Goal: Task Accomplishment & Management: Manage account settings

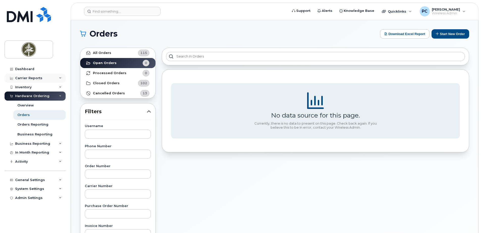
click at [53, 79] on div "Carrier Reports" at bounding box center [35, 78] width 61 height 9
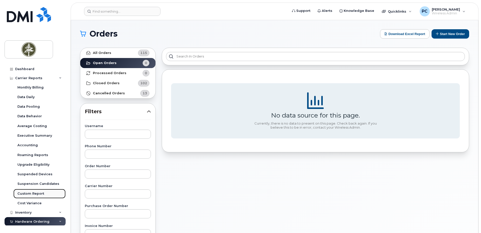
click at [34, 193] on div "Custom Report" at bounding box center [30, 193] width 27 height 5
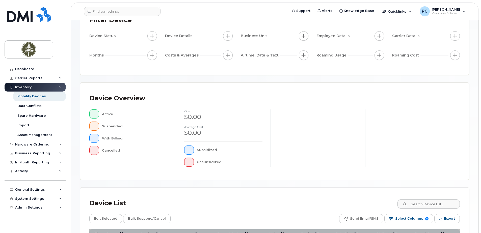
scroll to position [114, 0]
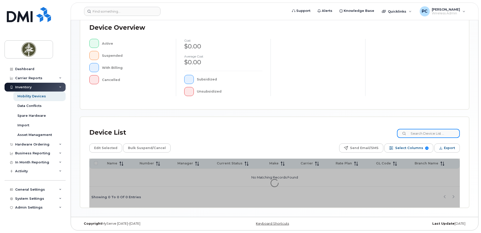
drag, startPoint x: 419, startPoint y: 135, endPoint x: 421, endPoint y: 133, distance: 3.2
click at [419, 135] on input at bounding box center [428, 133] width 63 height 9
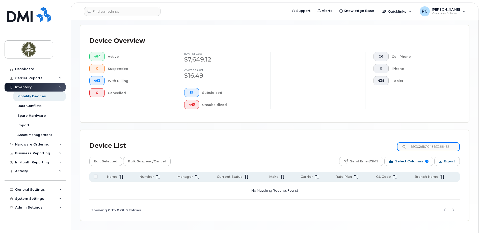
click at [453, 145] on input "89302610104383266455" at bounding box center [428, 146] width 63 height 9
type input "8"
click at [440, 144] on input "Tsz Wun Tsai" at bounding box center [428, 146] width 63 height 9
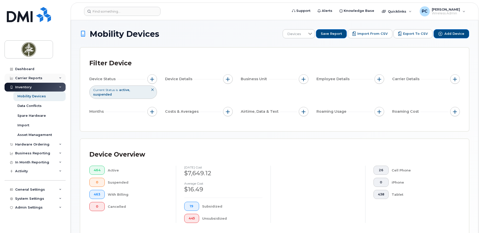
click at [36, 78] on div "Carrier Reports" at bounding box center [28, 78] width 27 height 4
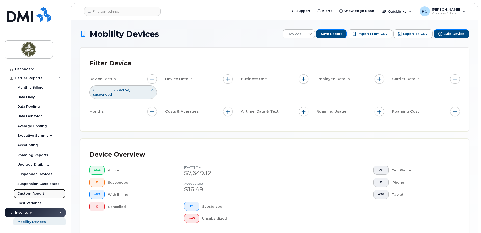
click at [37, 192] on div "Custom Report" at bounding box center [30, 193] width 27 height 5
click at [416, 33] on span "Export to CSV" at bounding box center [415, 34] width 25 height 5
click at [252, 30] on h1 "Mobility Devices" at bounding box center [180, 33] width 200 height 9
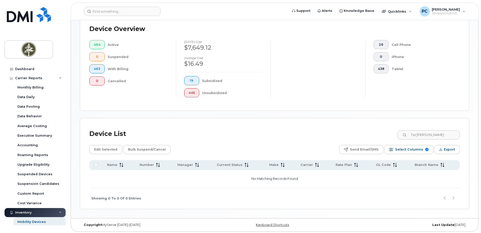
scroll to position [127, 0]
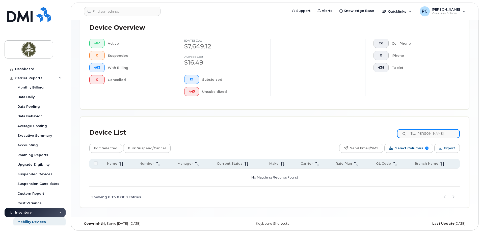
drag, startPoint x: 441, startPoint y: 133, endPoint x: 401, endPoint y: 139, distance: 40.3
click at [401, 139] on div "Device List Tsz Wun Tsai" at bounding box center [274, 132] width 370 height 13
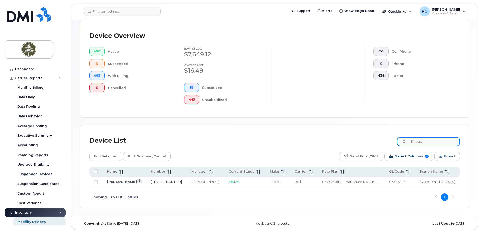
type input "Sinead"
click at [155, 180] on link "587-545-7130" at bounding box center [166, 182] width 31 height 4
click at [427, 138] on input "Sinead" at bounding box center [428, 141] width 63 height 9
drag, startPoint x: 431, startPoint y: 136, endPoint x: 404, endPoint y: 136, distance: 26.7
click at [404, 137] on input "Sinead" at bounding box center [428, 141] width 63 height 9
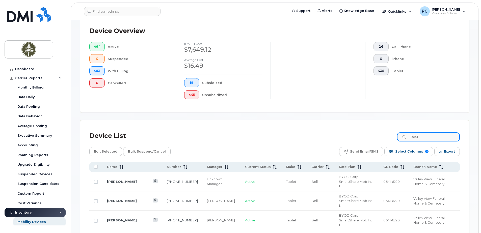
type input "0641"
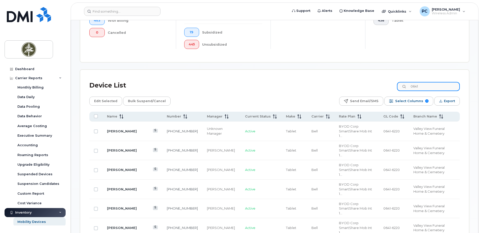
scroll to position [199, 0]
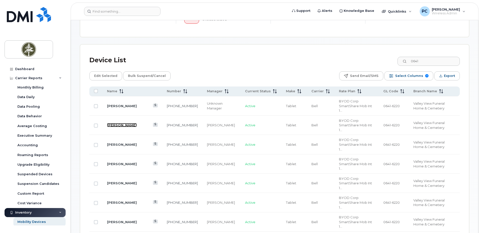
click at [123, 123] on link "Menveer Bajwa" at bounding box center [122, 125] width 30 height 4
click at [122, 123] on link "Menveer Bajwa" at bounding box center [122, 125] width 30 height 4
click at [167, 123] on link "[PHONE_NUMBER]" at bounding box center [182, 125] width 31 height 4
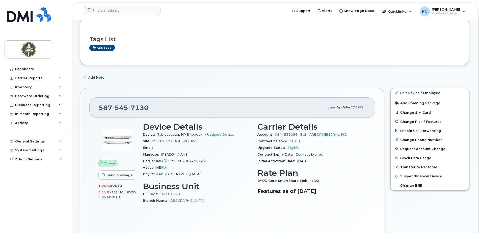
scroll to position [25, 0]
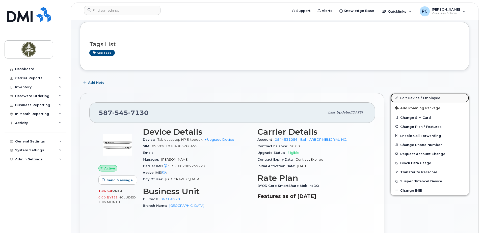
click at [415, 97] on link "Edit Device / Employee" at bounding box center [429, 97] width 78 height 9
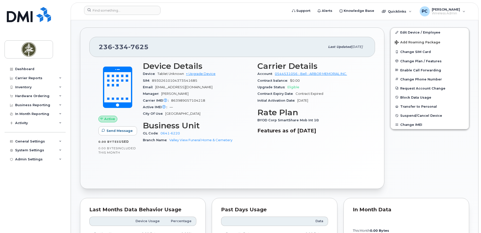
scroll to position [101, 0]
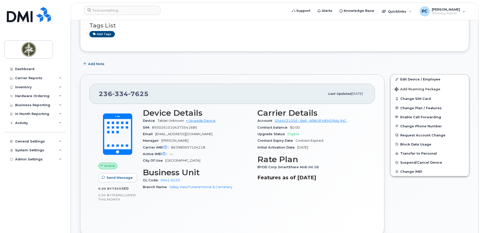
scroll to position [76, 0]
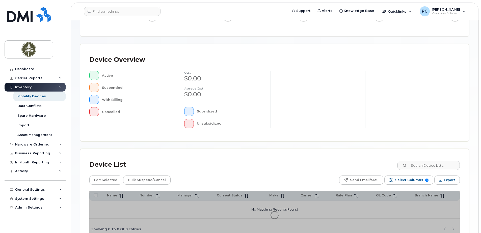
scroll to position [114, 0]
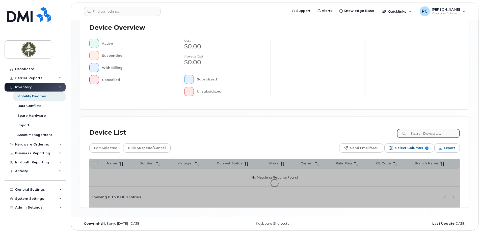
click at [428, 133] on div "Device List Edit Selected Bulk Suspend/Cancel Send Email/SMS Select Columns 9 F…" at bounding box center [274, 162] width 388 height 91
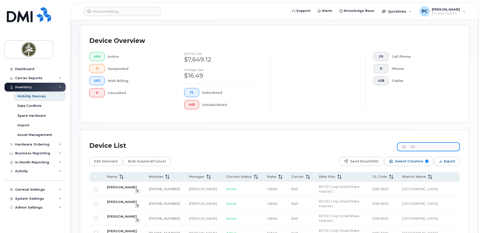
type input "0"
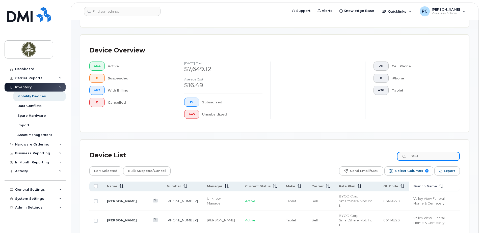
scroll to position [124, 0]
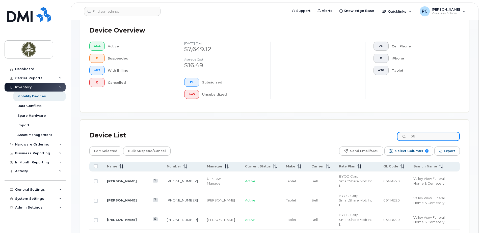
type input "0"
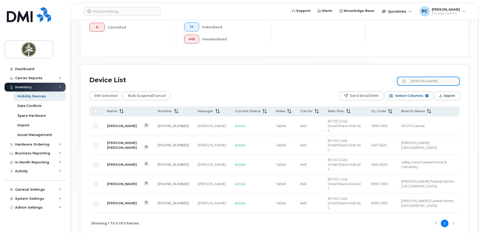
scroll to position [182, 0]
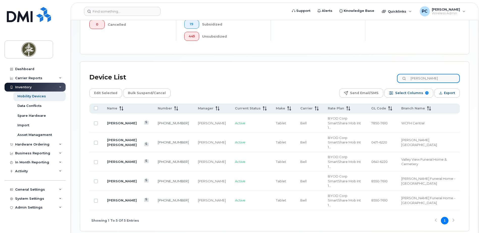
drag, startPoint x: 428, startPoint y: 78, endPoint x: 408, endPoint y: 81, distance: 20.5
click at [408, 81] on input "[PERSON_NAME]" at bounding box center [428, 78] width 63 height 9
type input "[PERSON_NAME]"
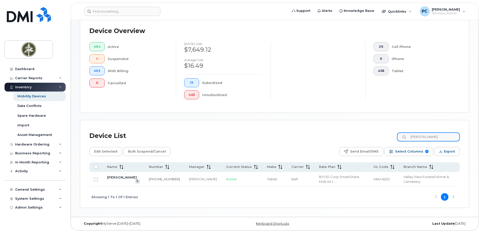
scroll to position [119, 0]
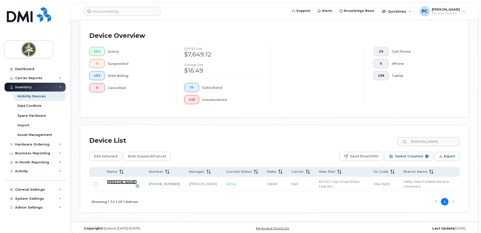
click at [115, 181] on link "[PERSON_NAME]" at bounding box center [122, 182] width 30 height 4
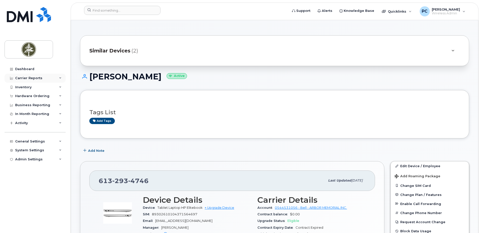
click at [22, 77] on div "Carrier Reports" at bounding box center [28, 78] width 27 height 4
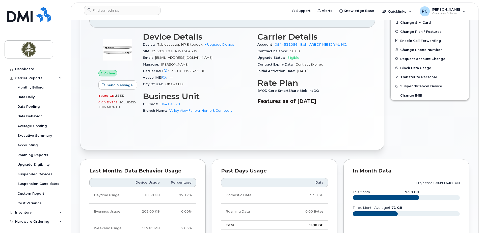
scroll to position [151, 0]
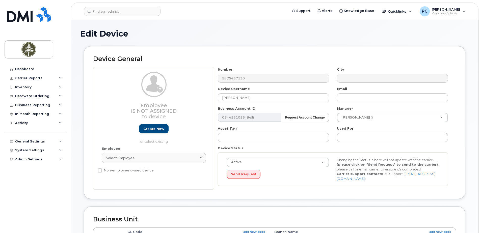
select select "4681868"
select select "4681879"
click at [275, 99] on input "[PERSON_NAME]" at bounding box center [273, 97] width 111 height 9
type input "S"
click at [250, 99] on input "text" at bounding box center [273, 97] width 111 height 9
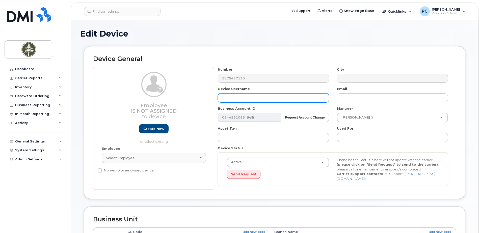
paste input "Kobe Padlosky-Fair"
drag, startPoint x: 232, startPoint y: 99, endPoint x: 271, endPoint y: 99, distance: 38.8
click at [271, 99] on input "Kobe Padlosky-Fair" at bounding box center [273, 97] width 111 height 9
click at [263, 99] on input "Kobe" at bounding box center [273, 97] width 111 height 9
paste input "Padlosky-Fair"
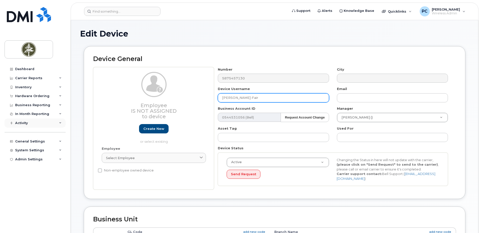
type input "Kobe Padlosky-Fair"
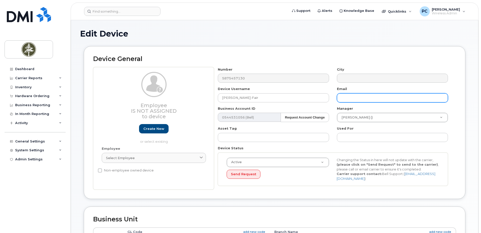
click at [349, 98] on input "text" at bounding box center [392, 97] width 111 height 9
paste input "Padlosky-Fair"
type input "k"
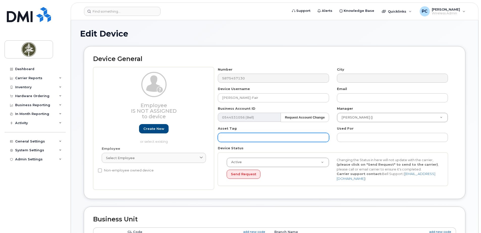
click at [258, 140] on input "text" at bounding box center [273, 137] width 111 height 9
type input "TB-2432"
click at [321, 181] on div "Active Active Suspended Cancelled Send Request Changing the Status in here will…" at bounding box center [333, 170] width 230 height 34
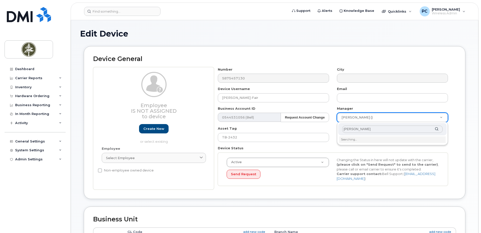
type input "[PERSON_NAME]"
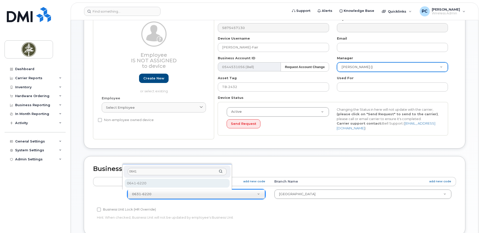
type input "0641"
select select "4681878"
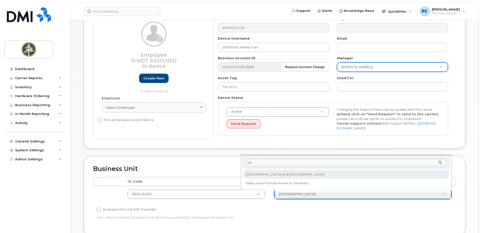
type input "v"
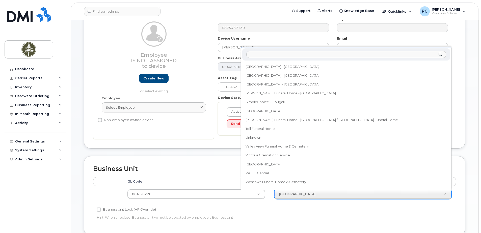
scroll to position [513, 0]
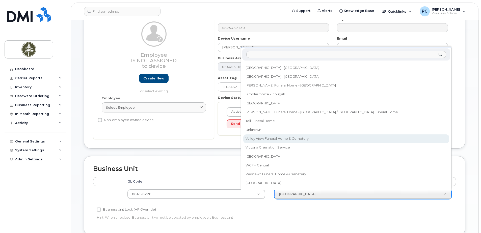
select select "4681894"
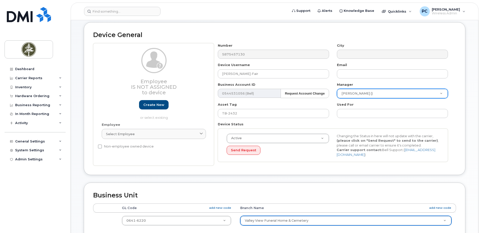
scroll to position [0, 0]
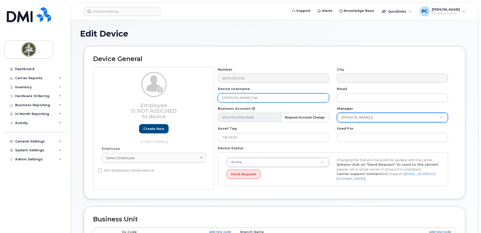
drag, startPoint x: 257, startPoint y: 97, endPoint x: 232, endPoint y: 97, distance: 25.2
click at [232, 97] on input "Kobe Padlosky-Fair" at bounding box center [273, 97] width 111 height 9
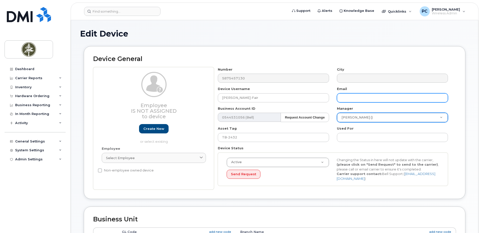
click at [364, 101] on input "text" at bounding box center [392, 97] width 111 height 9
paste input "Padlosky-Fair"
type input "kPadlosky-Fair@arbormemorial.com"
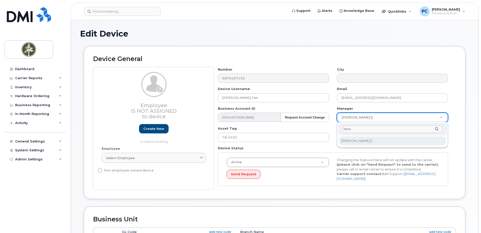
type input "trevo"
type input "1542286"
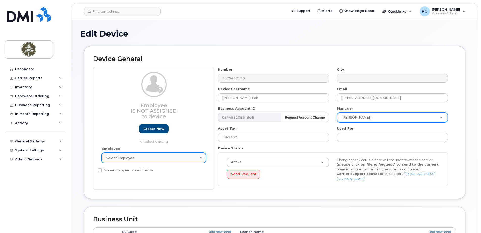
click at [171, 157] on div "Select employee" at bounding box center [154, 158] width 96 height 5
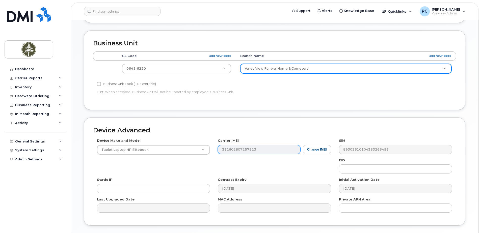
scroll to position [176, 0]
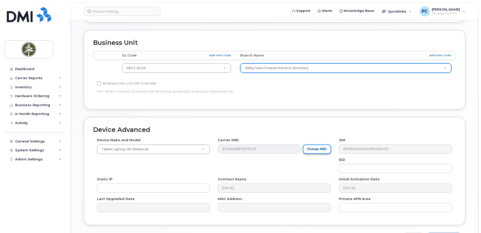
click at [316, 150] on button "Change IMEI" at bounding box center [317, 148] width 28 height 9
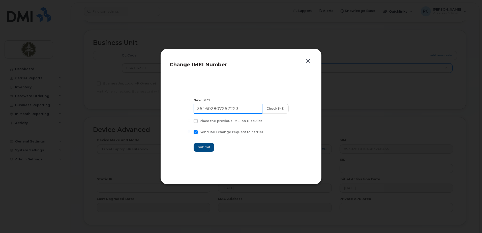
drag, startPoint x: 251, startPoint y: 110, endPoint x: 162, endPoint y: 115, distance: 89.4
click at [162, 115] on div "Change IMEI Number New IMEI 351602807257223 Check IMEI Place the previous IMEI …" at bounding box center [240, 116] width 161 height 136
click at [307, 60] on button "button" at bounding box center [308, 60] width 8 height 7
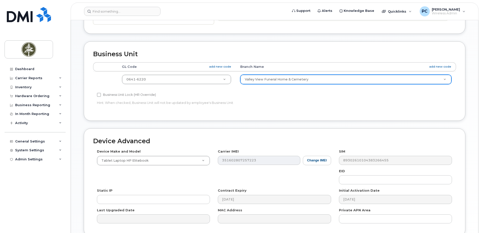
scroll to position [211, 0]
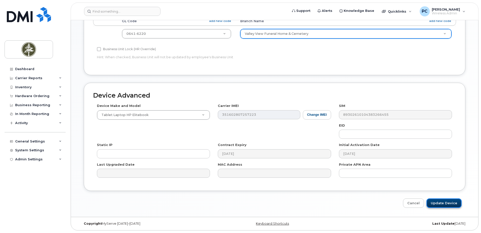
click at [447, 201] on input "Update Device" at bounding box center [443, 202] width 35 height 9
type input "Saving..."
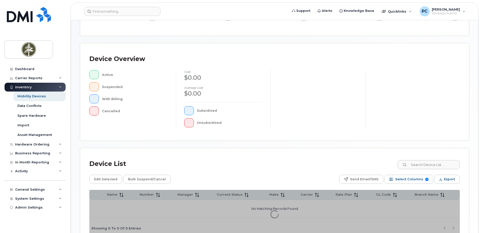
scroll to position [114, 0]
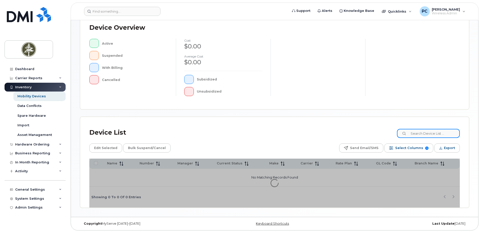
click at [427, 133] on input at bounding box center [428, 133] width 63 height 9
type input "0641"
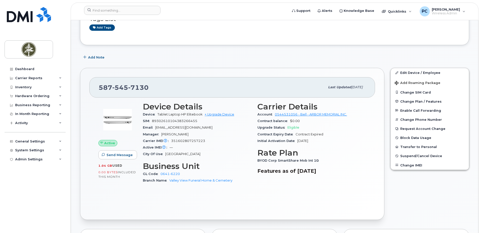
scroll to position [76, 0]
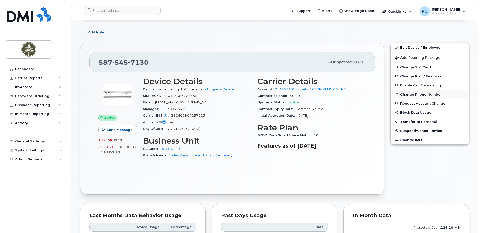
click at [415, 93] on button "Change Phone Number" at bounding box center [429, 94] width 78 height 9
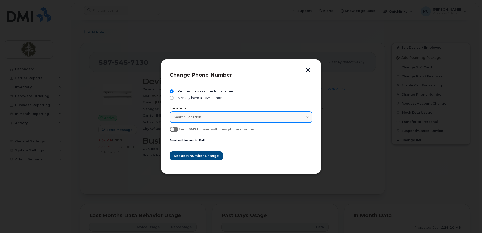
click at [237, 118] on div "Search location" at bounding box center [241, 117] width 134 height 5
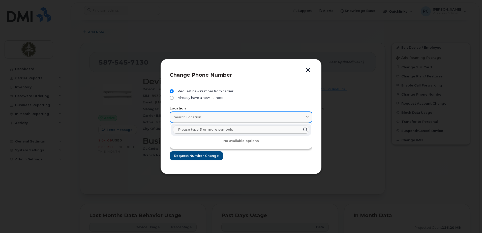
click at [190, 118] on span "Search location" at bounding box center [187, 117] width 27 height 5
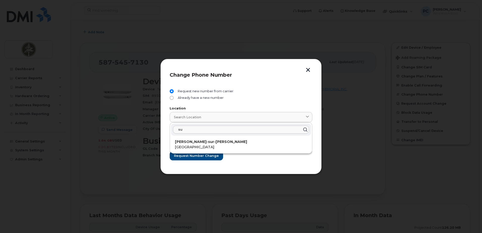
type input "s"
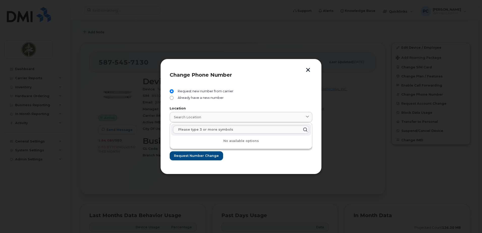
type input "b"
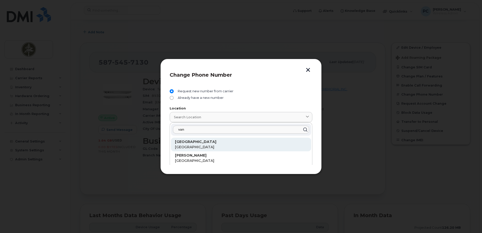
type input "van"
click at [191, 146] on span "British Columbia" at bounding box center [194, 147] width 39 height 5
type input "Vancouver"
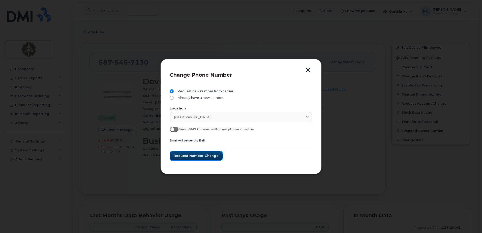
click at [202, 155] on span "Request number change" at bounding box center [196, 155] width 45 height 5
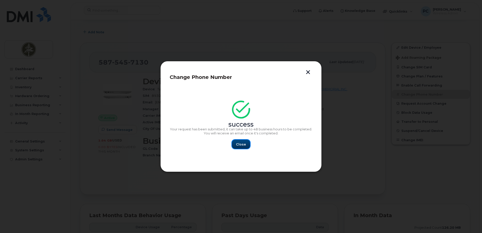
click at [240, 145] on span "Close" at bounding box center [241, 144] width 10 height 5
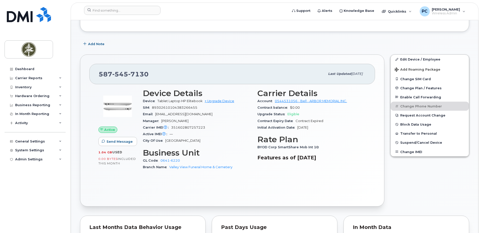
scroll to position [50, 0]
